Goal: Information Seeking & Learning: Learn about a topic

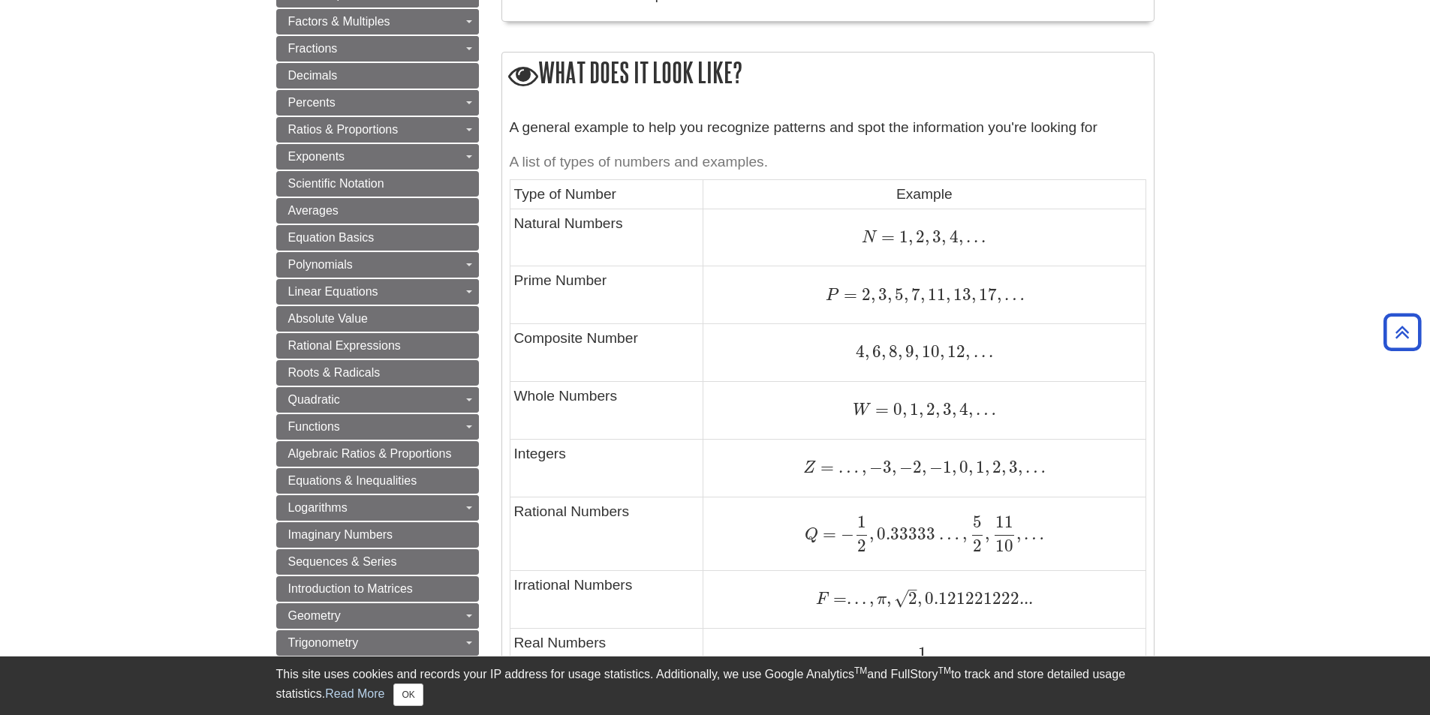
scroll to position [662, 0]
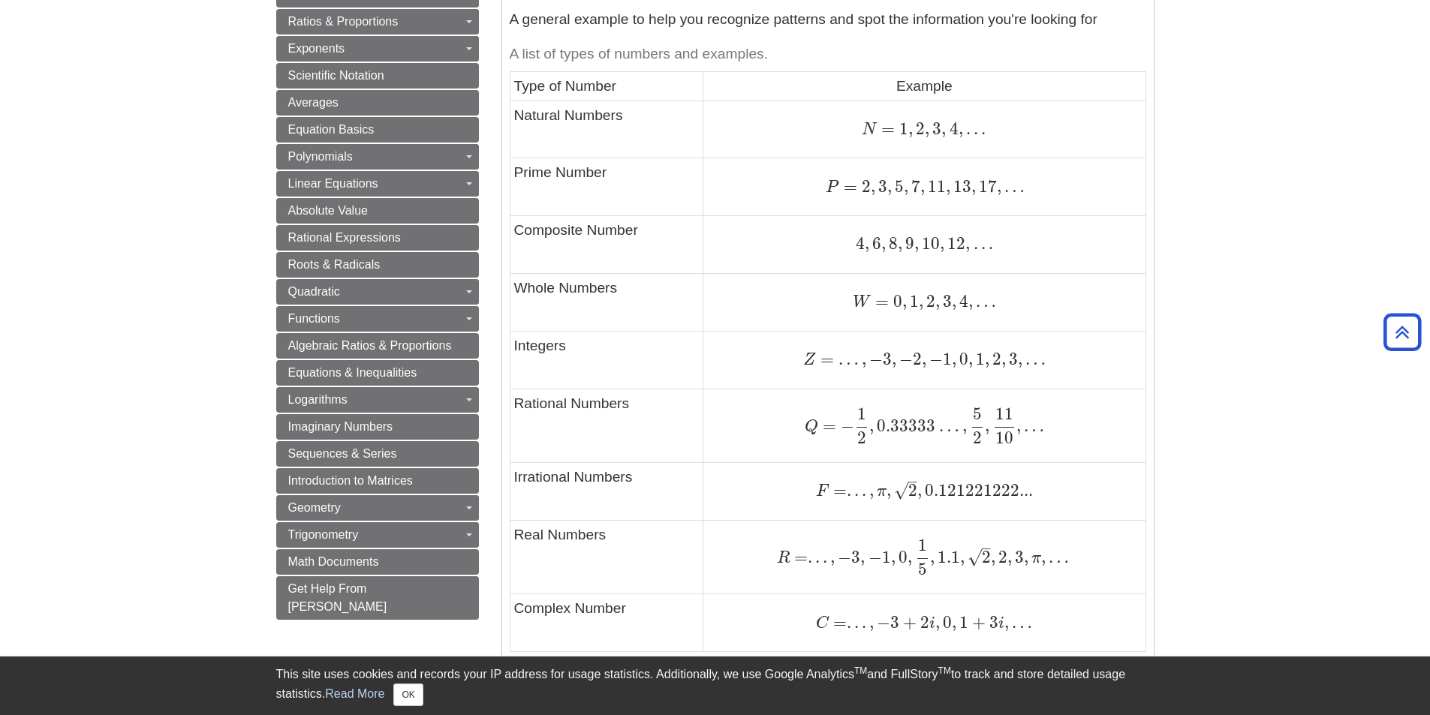
scroll to position [750, 0]
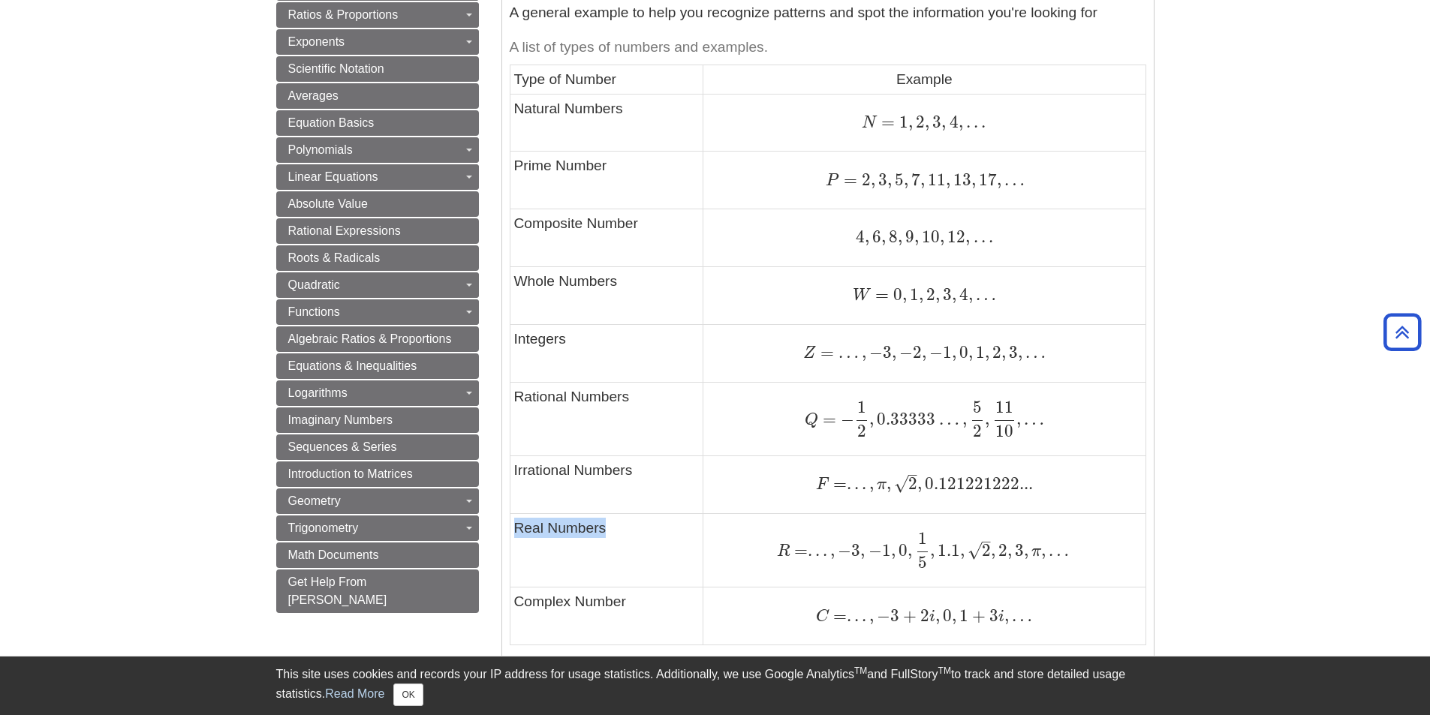
drag, startPoint x: 518, startPoint y: 525, endPoint x: 604, endPoint y: 533, distance: 86.7
click at [604, 533] on td "Real Numbers" at bounding box center [607, 550] width 194 height 74
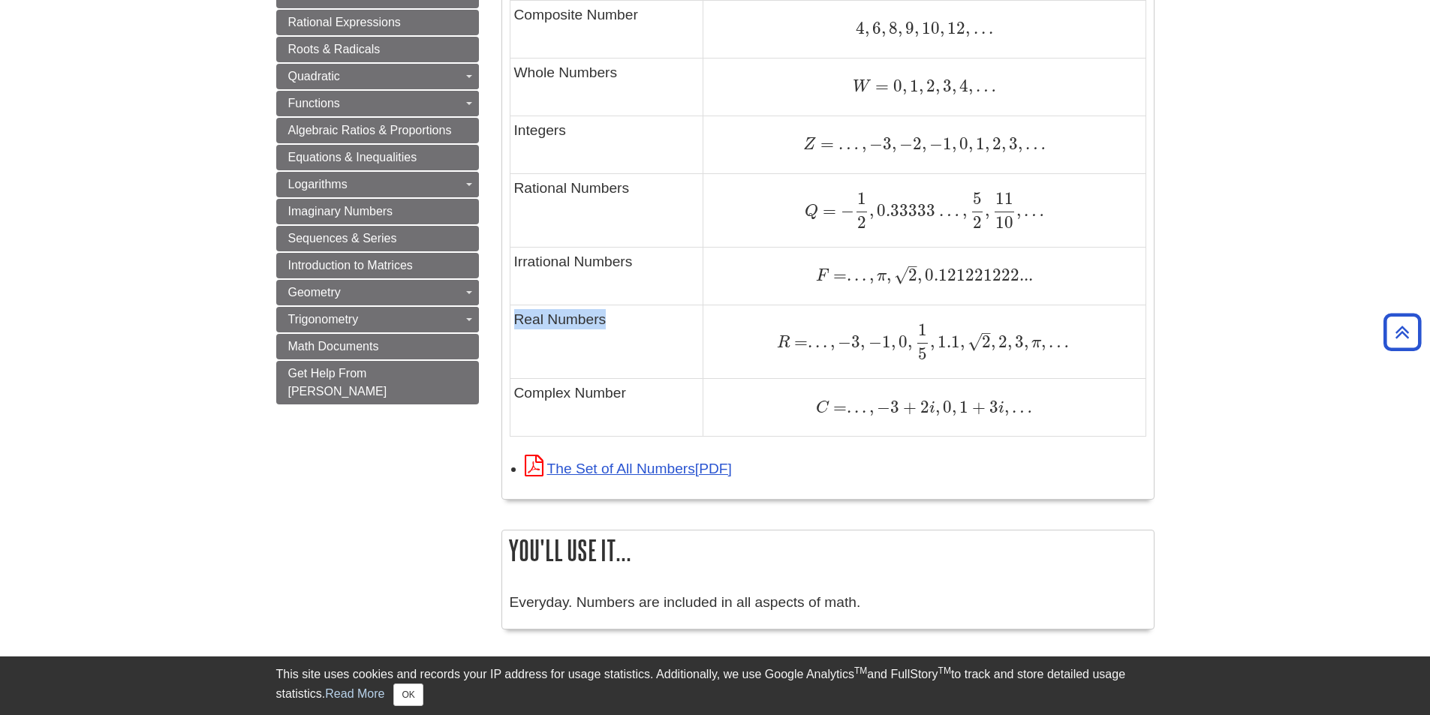
scroll to position [976, 0]
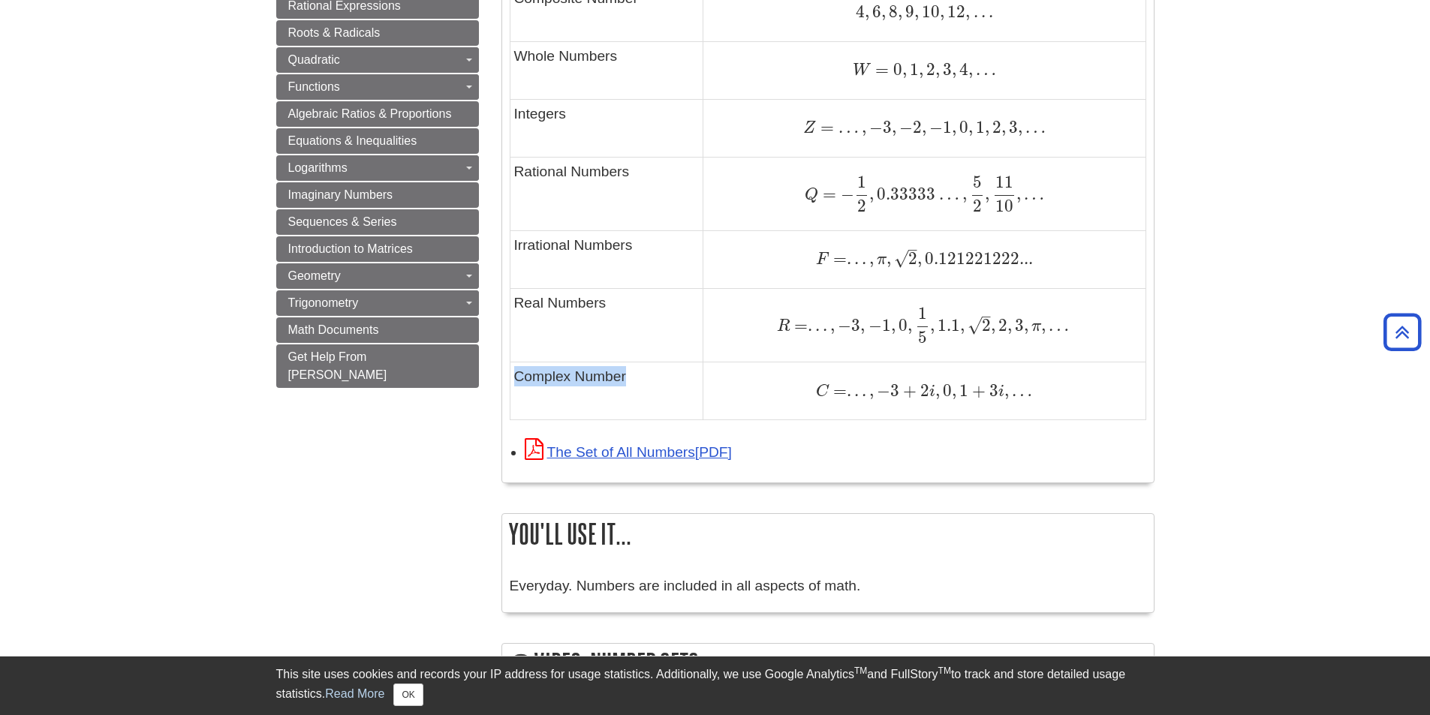
drag, startPoint x: 512, startPoint y: 377, endPoint x: 649, endPoint y: 374, distance: 137.3
click at [649, 374] on td "Complex Number" at bounding box center [607, 391] width 194 height 58
click at [861, 438] on li "The Set of All Numbers" at bounding box center [835, 451] width 621 height 32
